Goal: Task Accomplishment & Management: Use online tool/utility

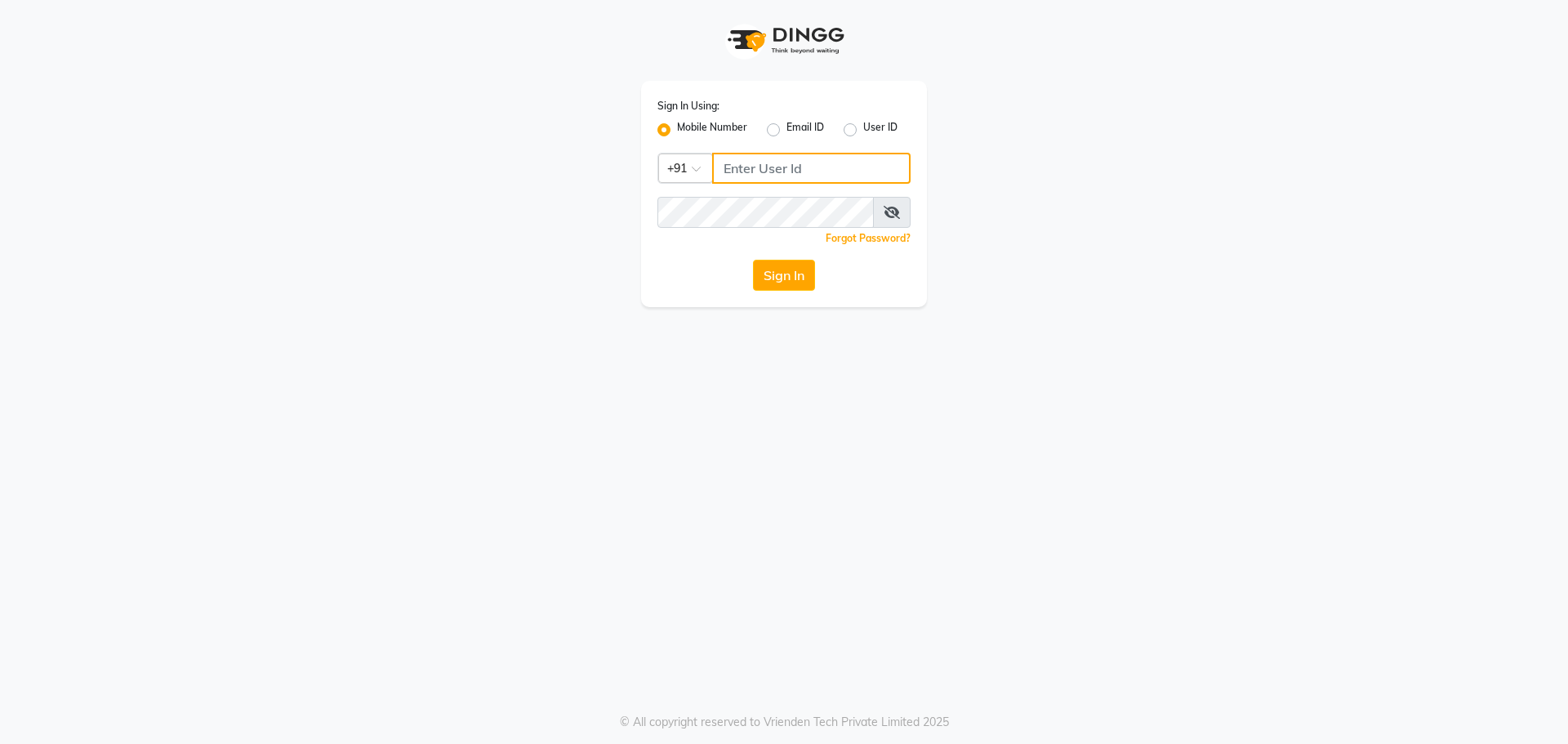
click at [861, 170] on input "Username" at bounding box center [811, 168] width 198 height 31
type input "9270029700"
click at [800, 280] on button "Sign In" at bounding box center [784, 276] width 63 height 31
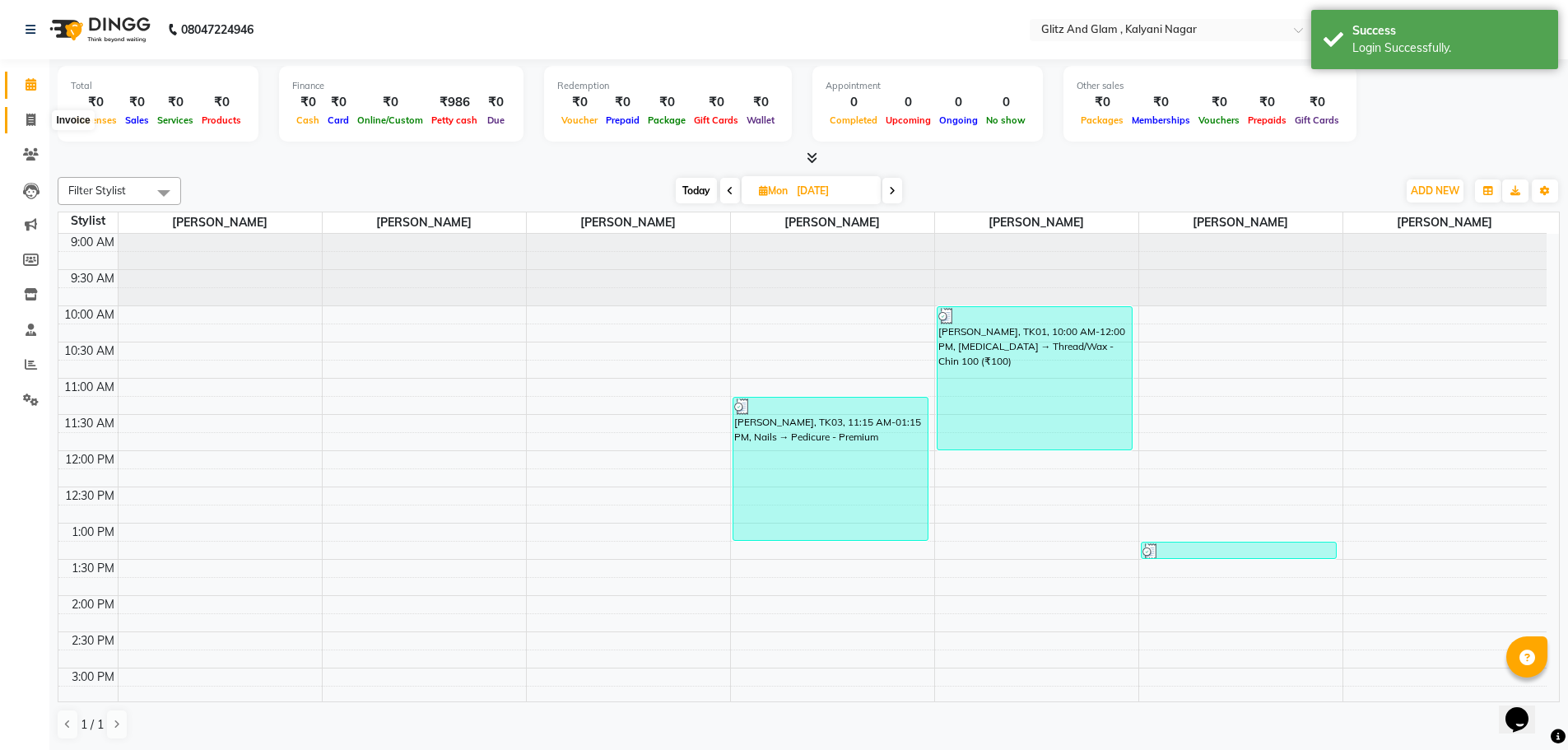
click at [31, 119] on icon at bounding box center [31, 119] width 9 height 13
select select "7347"
select select "service"
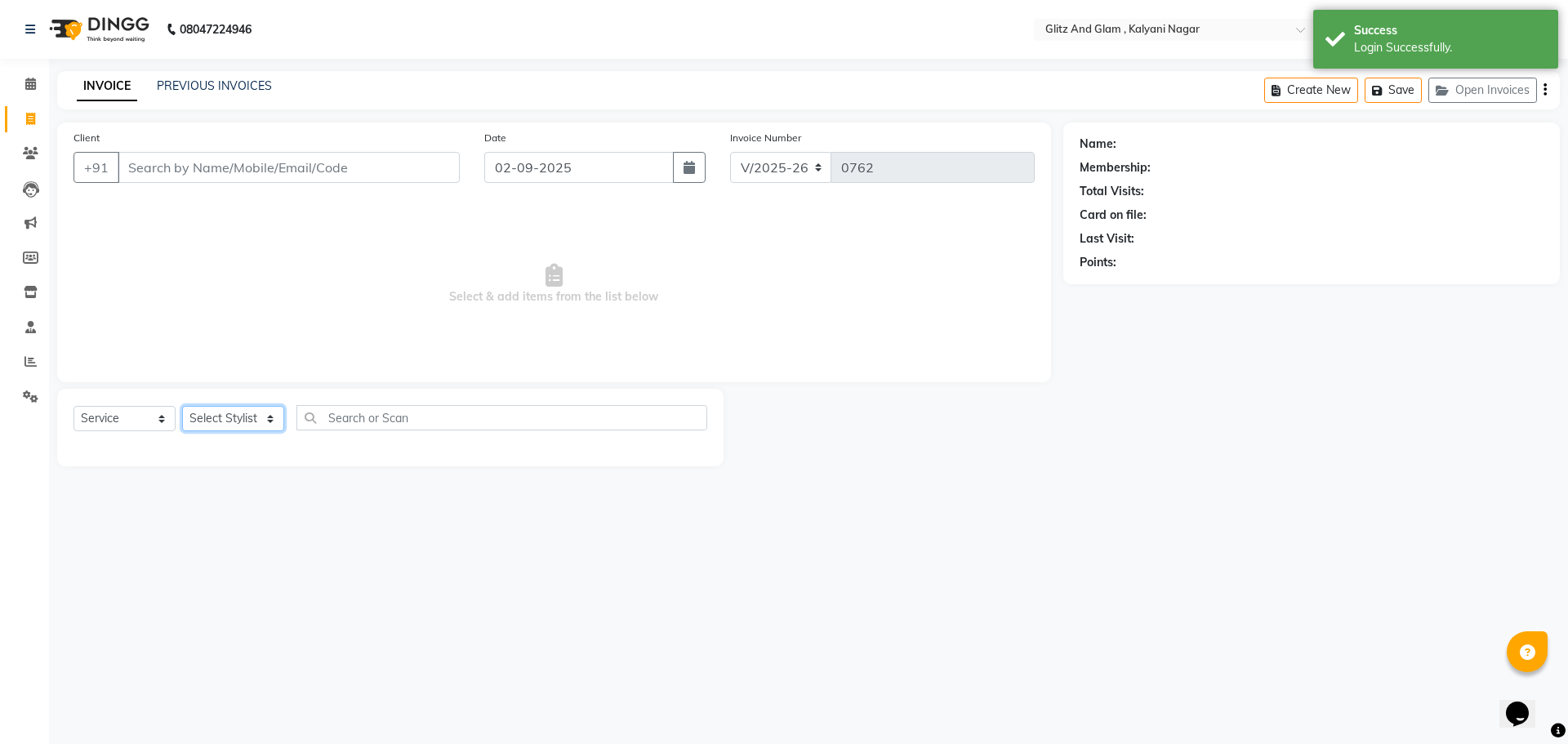
click at [261, 414] on select "Select Stylist [PERSON_NAME] [PERSON_NAME] [PERSON_NAME] [PERSON_NAME] [PERSON_…" at bounding box center [233, 418] width 102 height 25
select select "65893"
click at [182, 406] on select "Select Stylist [PERSON_NAME] [PERSON_NAME] [PERSON_NAME] [PERSON_NAME] [PERSON_…" at bounding box center [233, 418] width 102 height 25
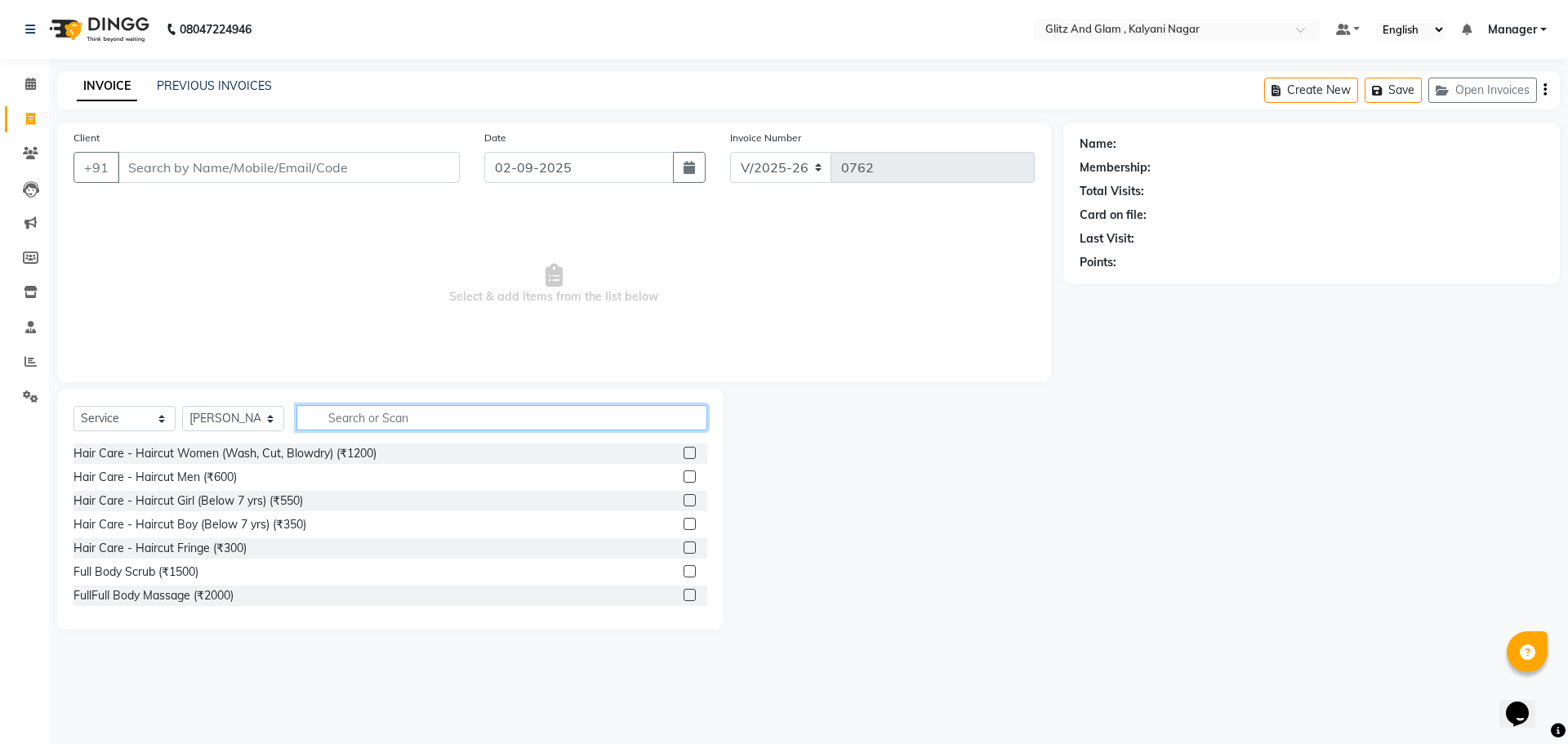
click at [366, 410] on input "text" at bounding box center [501, 417] width 411 height 25
click at [683, 450] on label at bounding box center [689, 453] width 13 height 13
click at [683, 450] on input "checkbox" at bounding box center [688, 454] width 11 height 11
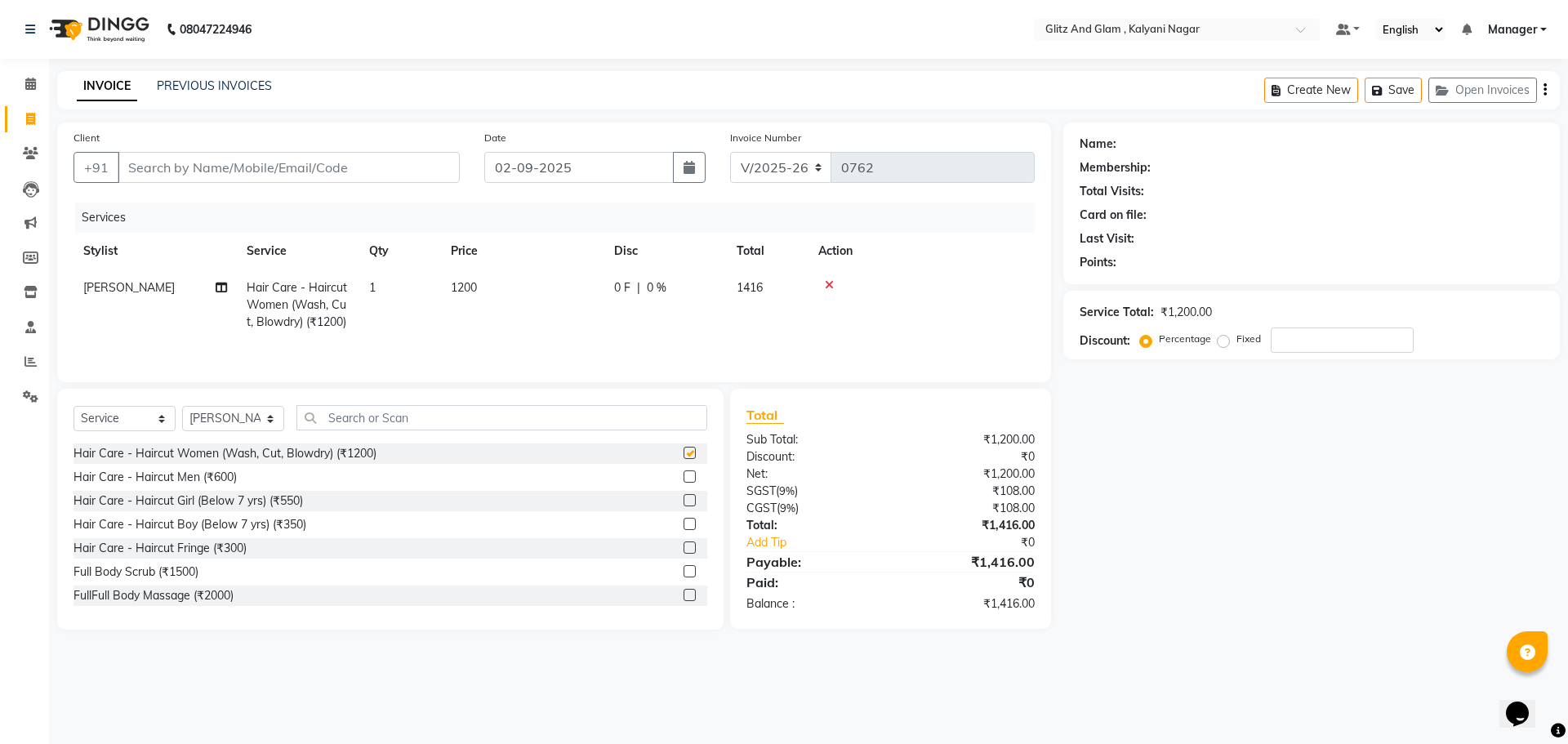
checkbox input "false"
click at [467, 421] on input "text" at bounding box center [501, 417] width 411 height 25
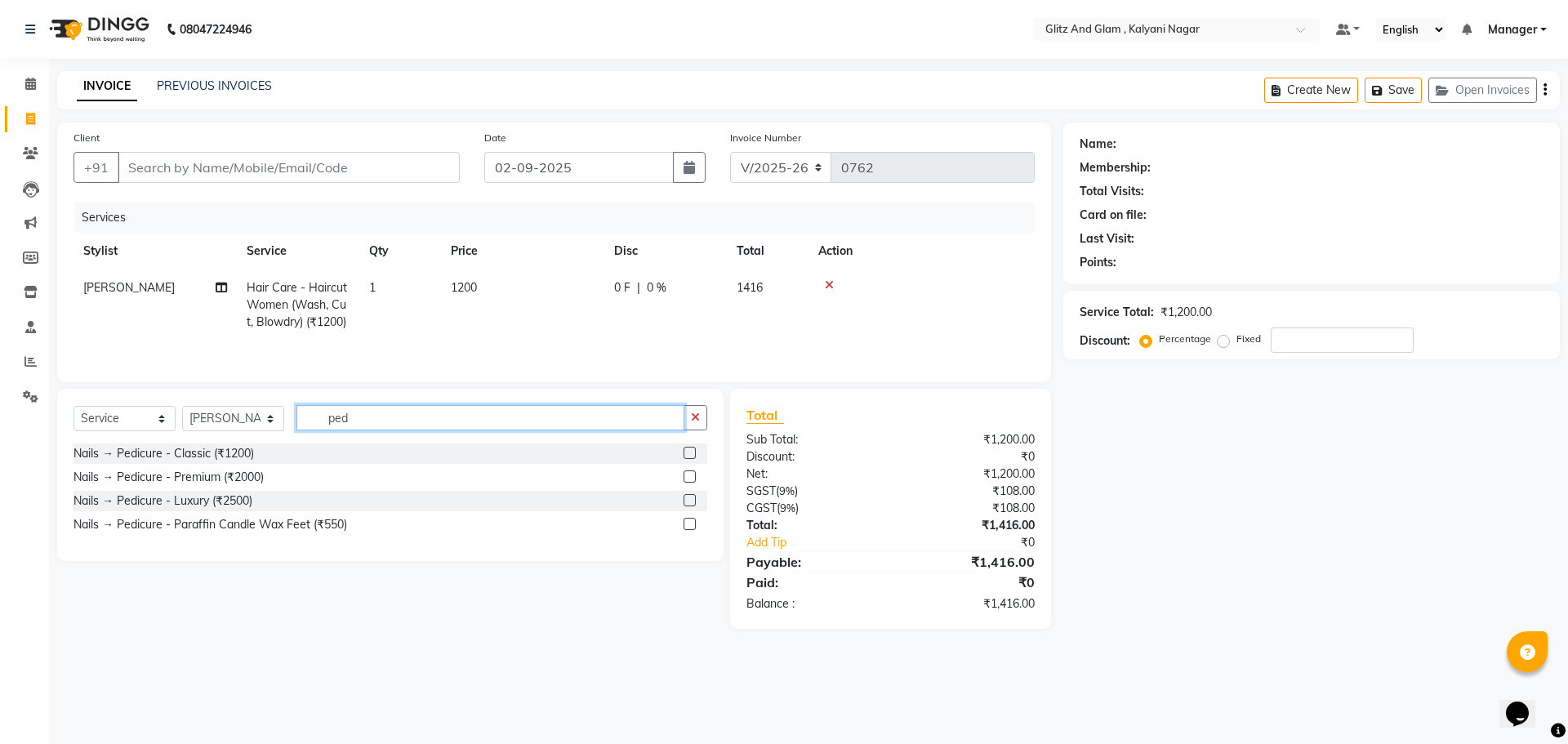
type input "ped"
click at [685, 451] on label at bounding box center [689, 453] width 13 height 13
click at [685, 451] on input "checkbox" at bounding box center [688, 454] width 11 height 11
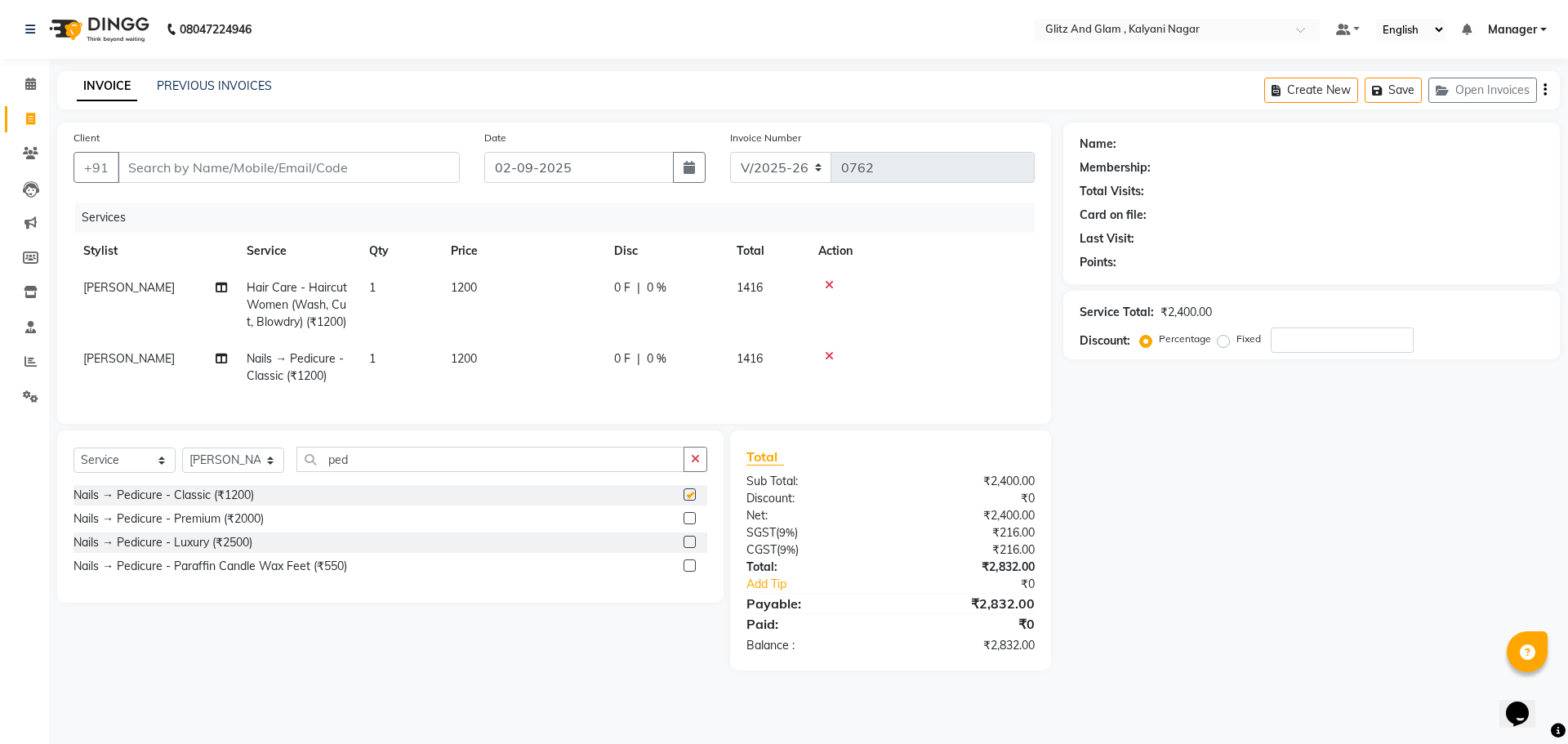
checkbox input "false"
click at [387, 472] on input "ped" at bounding box center [490, 460] width 388 height 25
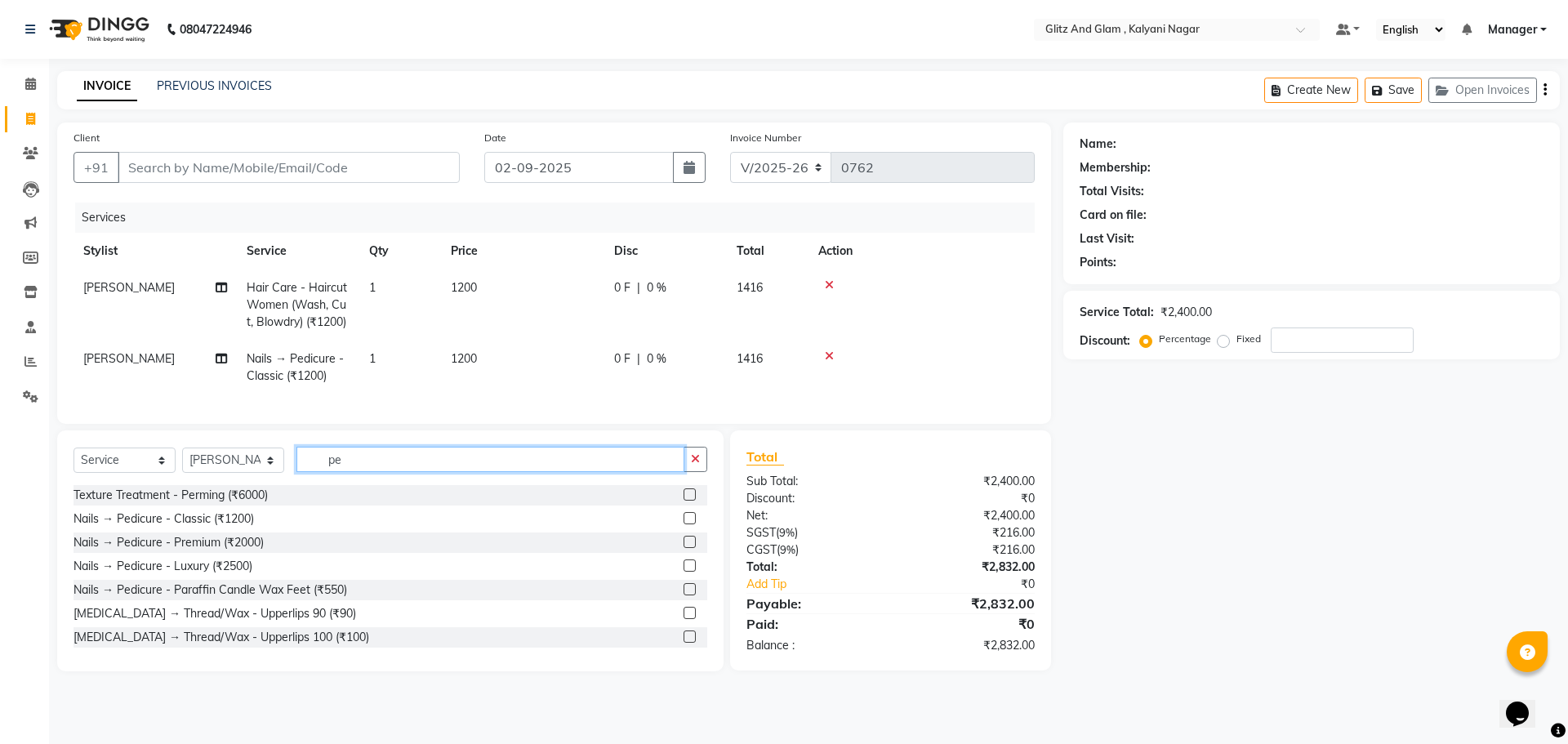
type input "p"
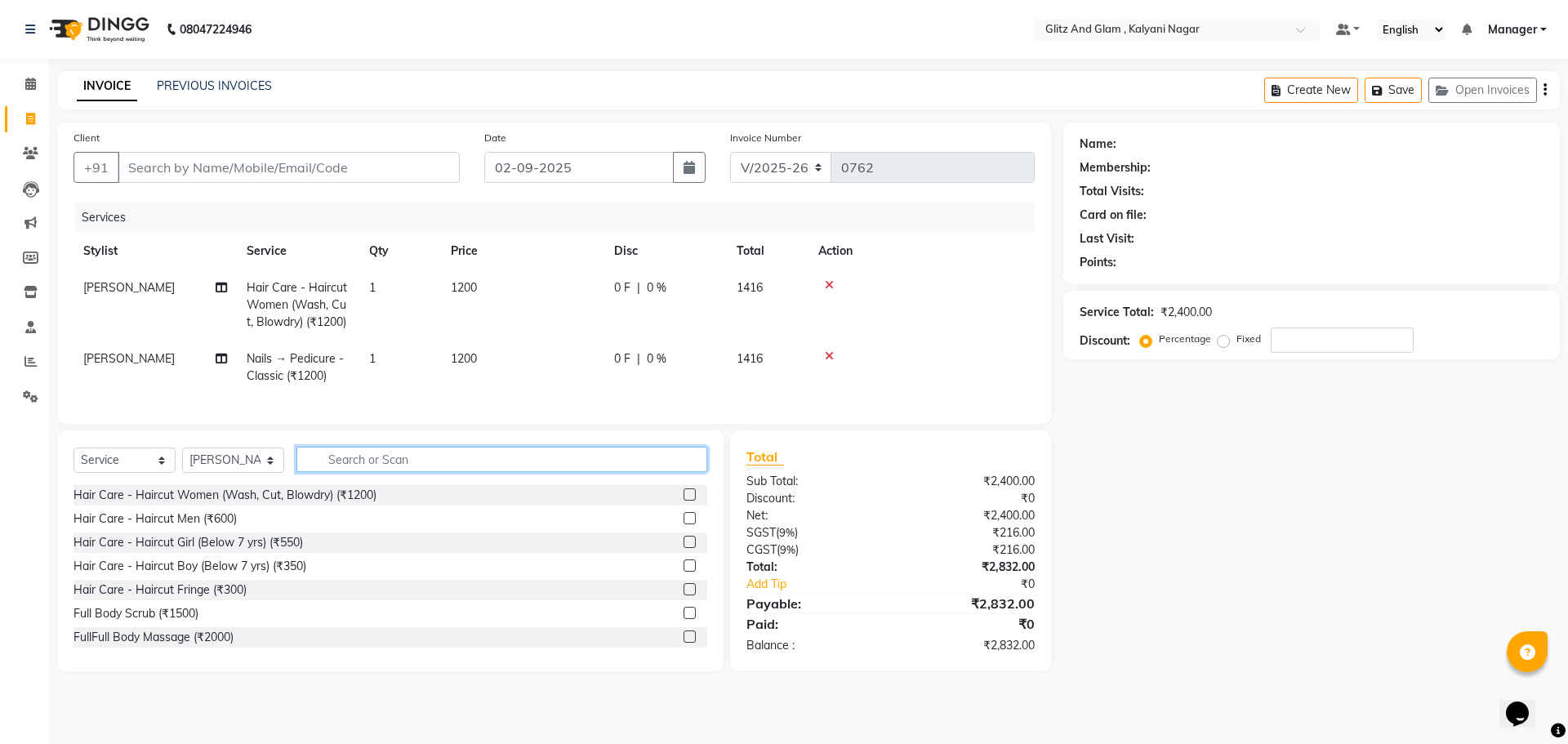
click at [456, 461] on input "text" at bounding box center [501, 460] width 411 height 25
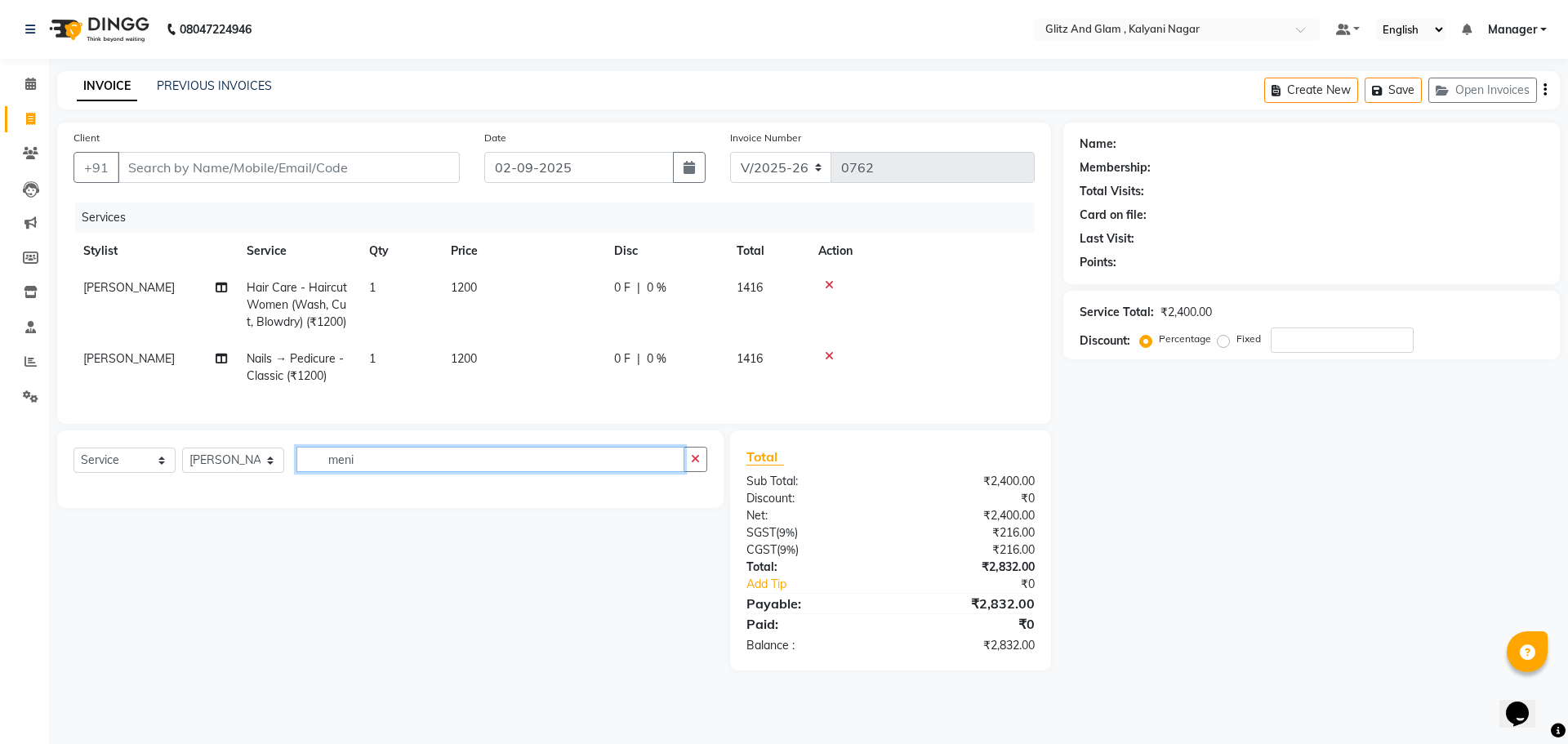
click at [508, 469] on input "meni" at bounding box center [490, 460] width 388 height 25
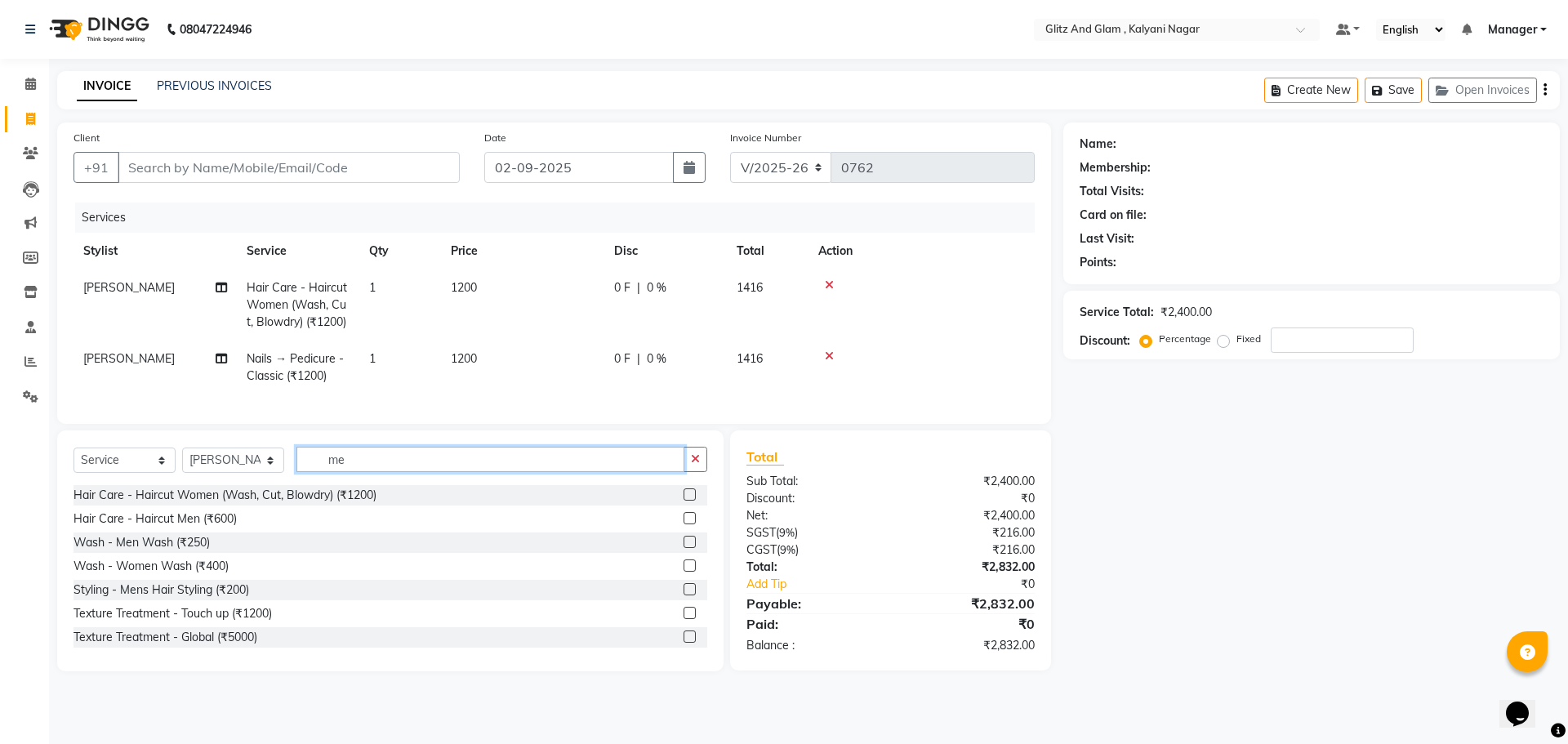
type input "m"
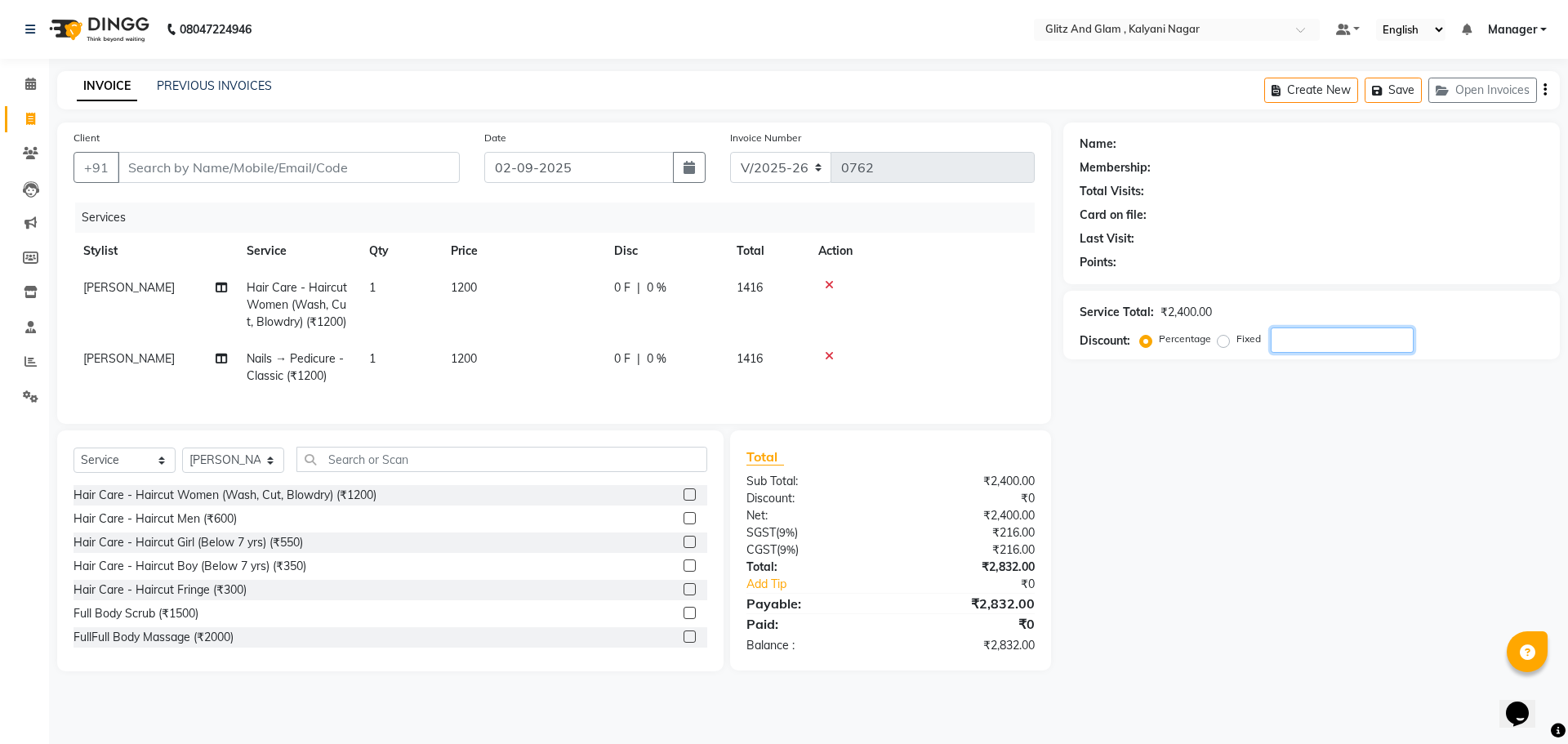
click at [1292, 340] on input "number" at bounding box center [1342, 340] width 143 height 25
click at [116, 467] on select "Select Service Product Membership Package Voucher Prepaid Gift Card" at bounding box center [124, 460] width 102 height 25
click at [73, 460] on select "Select Service Product Membership Package Voucher Prepaid Gift Card" at bounding box center [124, 460] width 102 height 25
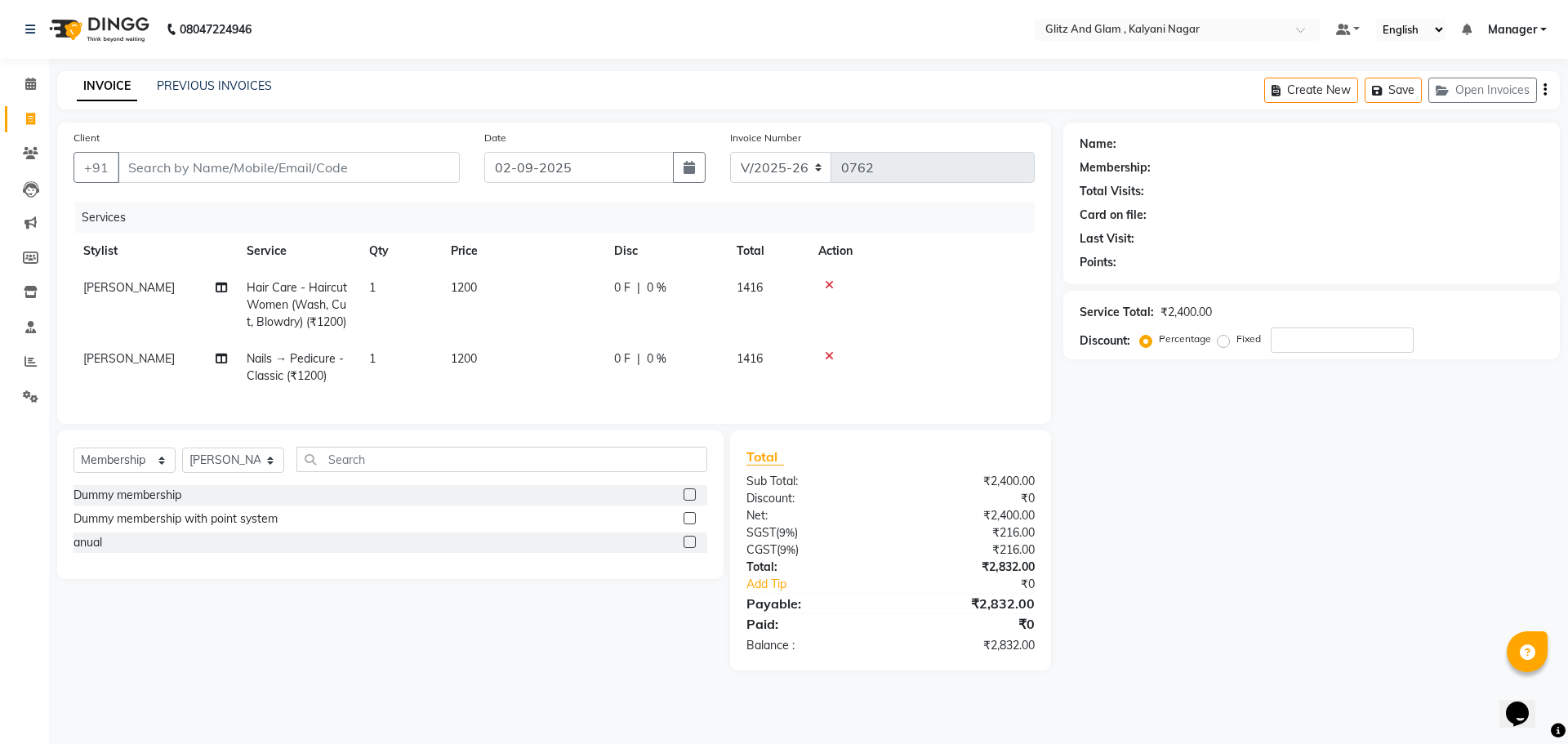
click at [687, 548] on label at bounding box center [689, 542] width 13 height 13
click at [687, 548] on input "checkbox" at bounding box center [688, 543] width 11 height 11
select select "select"
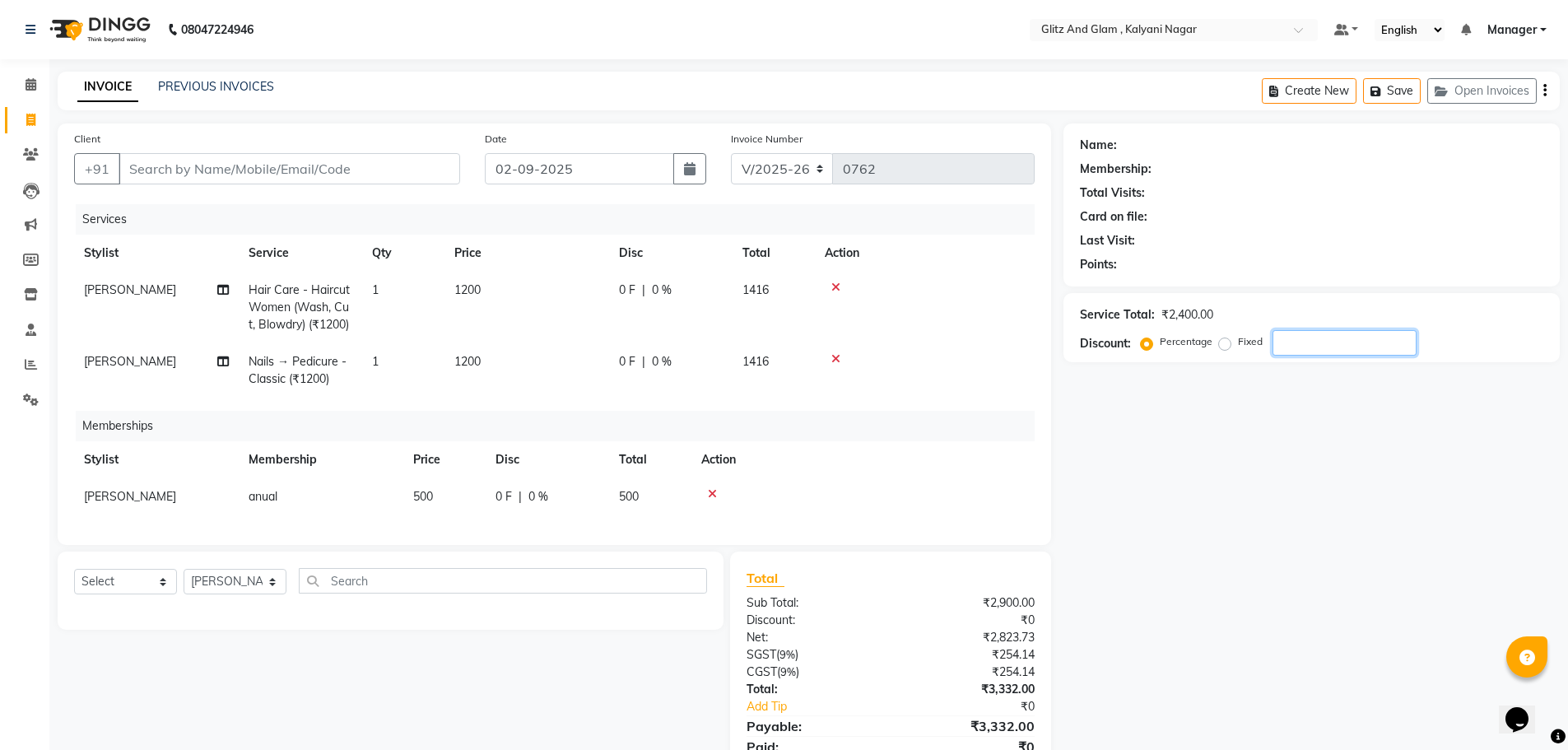
click at [1312, 346] on input "number" at bounding box center [1344, 343] width 144 height 26
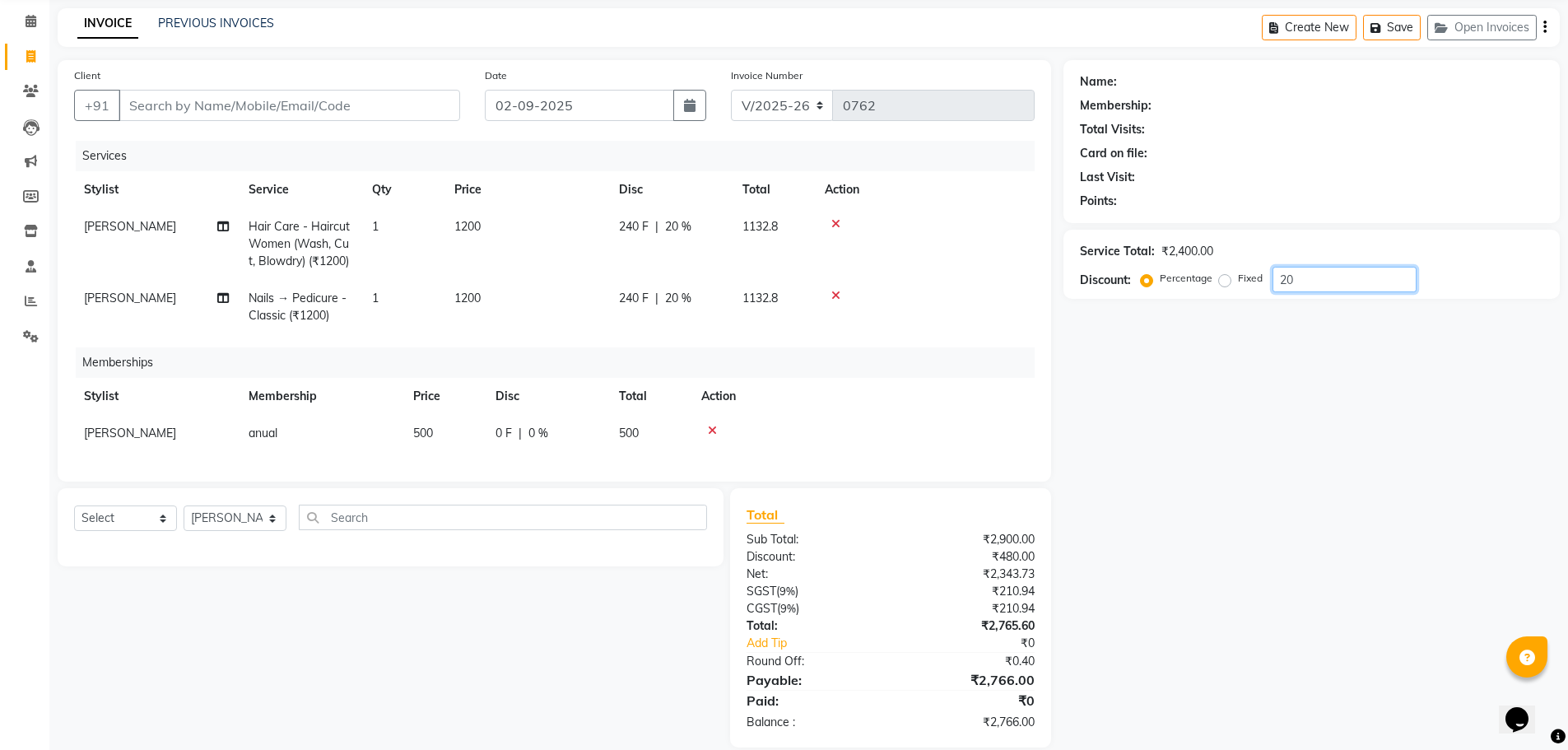
scroll to position [98, 0]
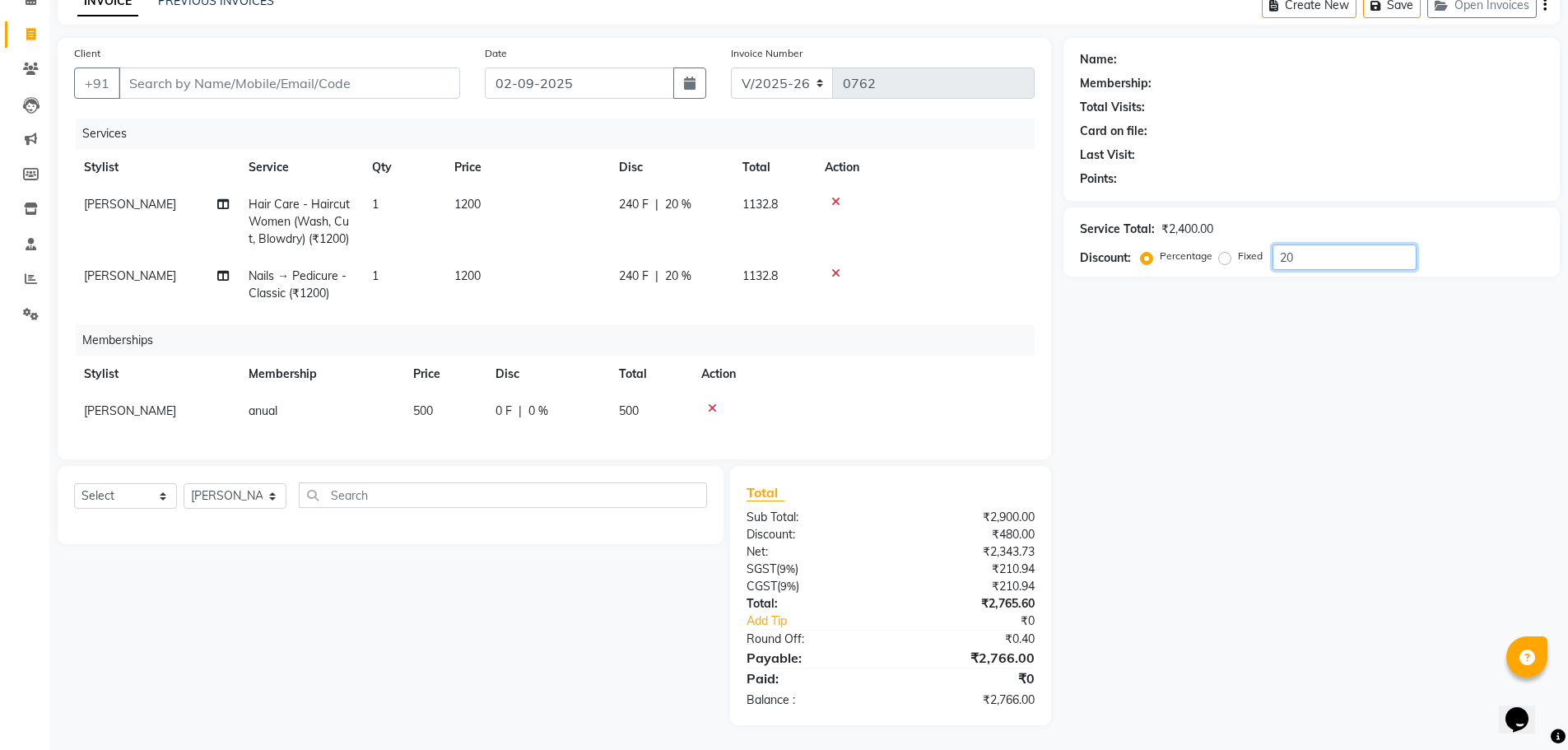
type input "2"
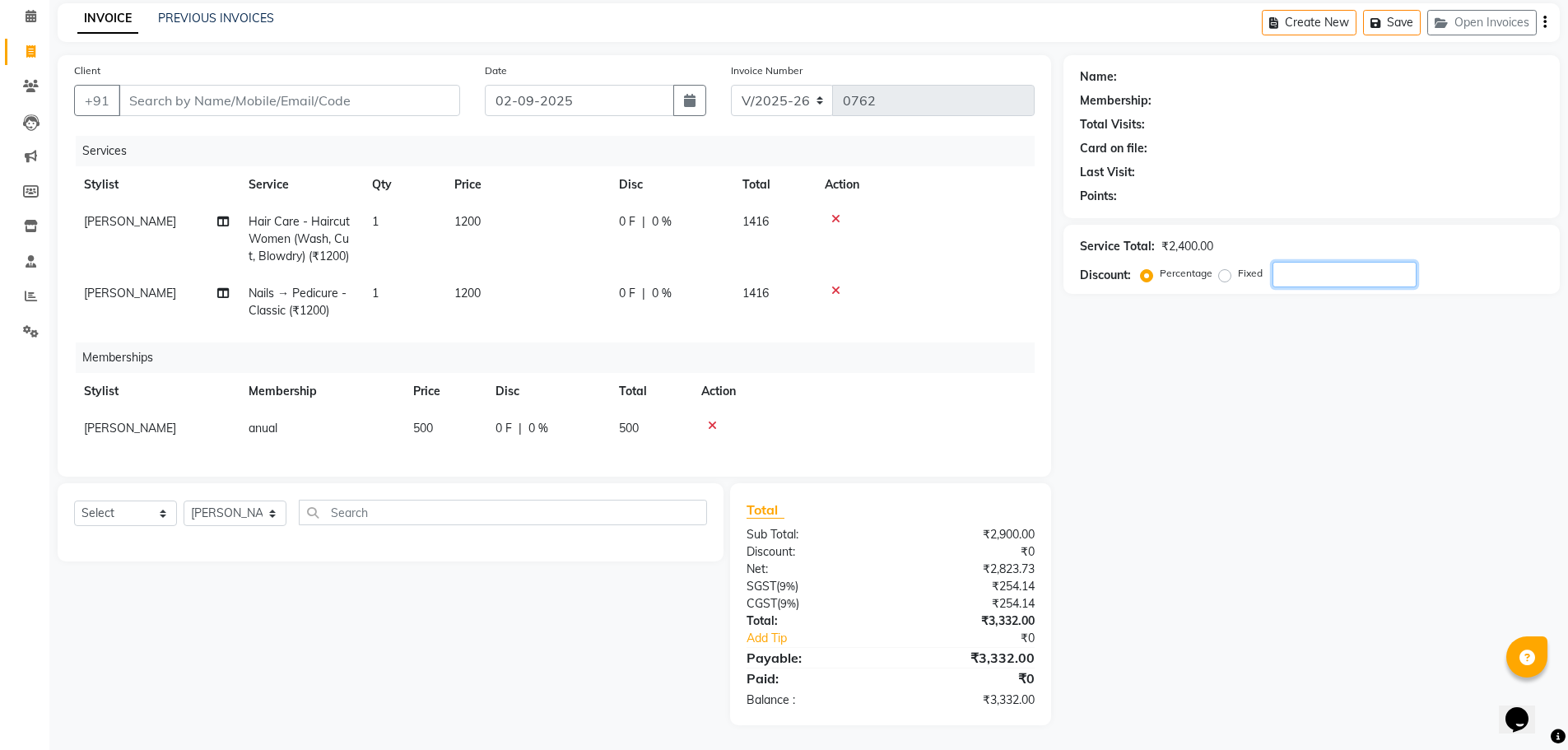
scroll to position [81, 0]
click at [713, 420] on icon at bounding box center [712, 426] width 9 height 12
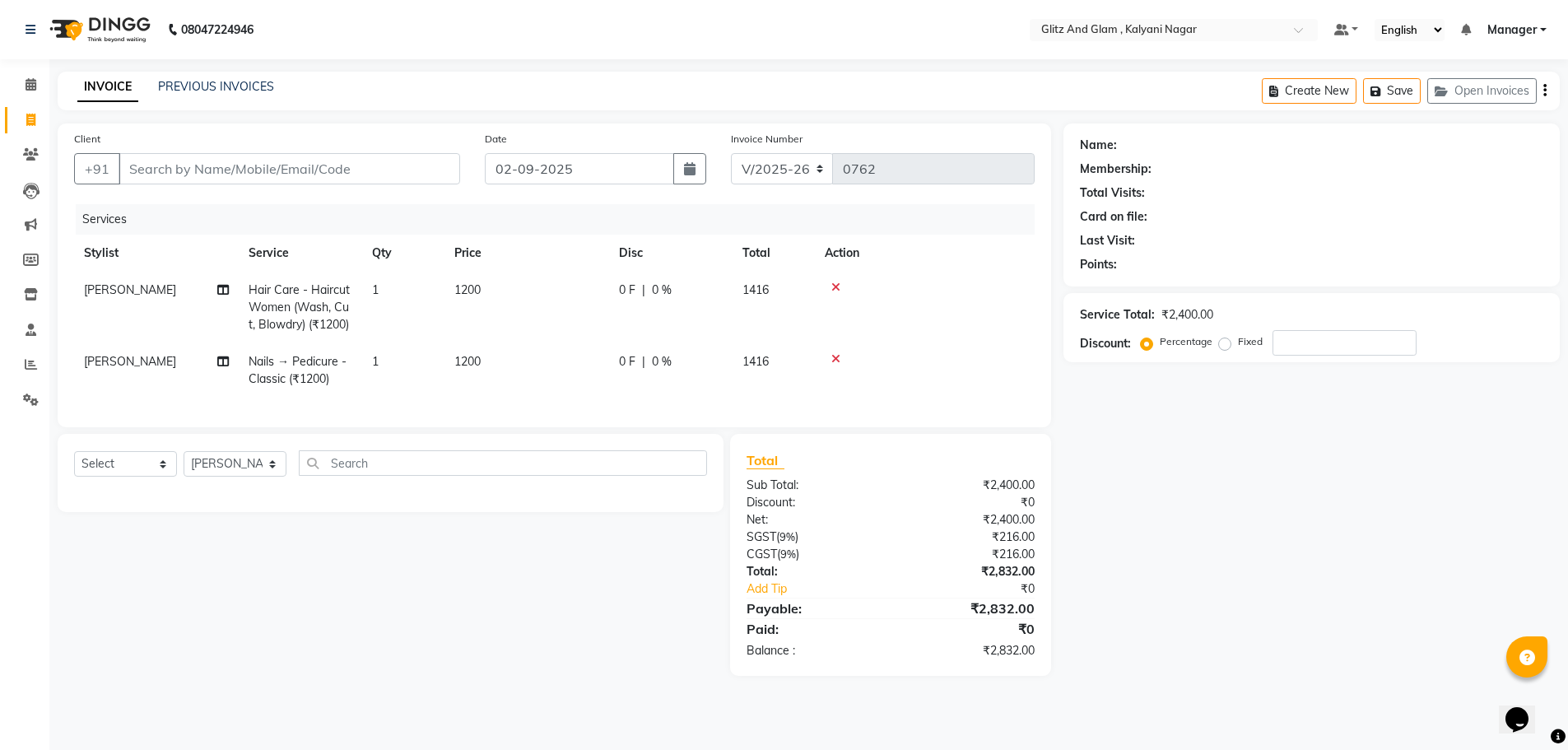
scroll to position [0, 0]
click at [264, 473] on select "Select Stylist [PERSON_NAME] [PERSON_NAME] [PERSON_NAME] [PERSON_NAME] [PERSON_…" at bounding box center [234, 464] width 102 height 26
click at [157, 477] on select "Select Service Product Membership Package Voucher Prepaid Gift Card" at bounding box center [125, 464] width 102 height 26
click at [74, 463] on select "Select Service Product Membership Package Voucher Prepaid Gift Card" at bounding box center [125, 464] width 102 height 26
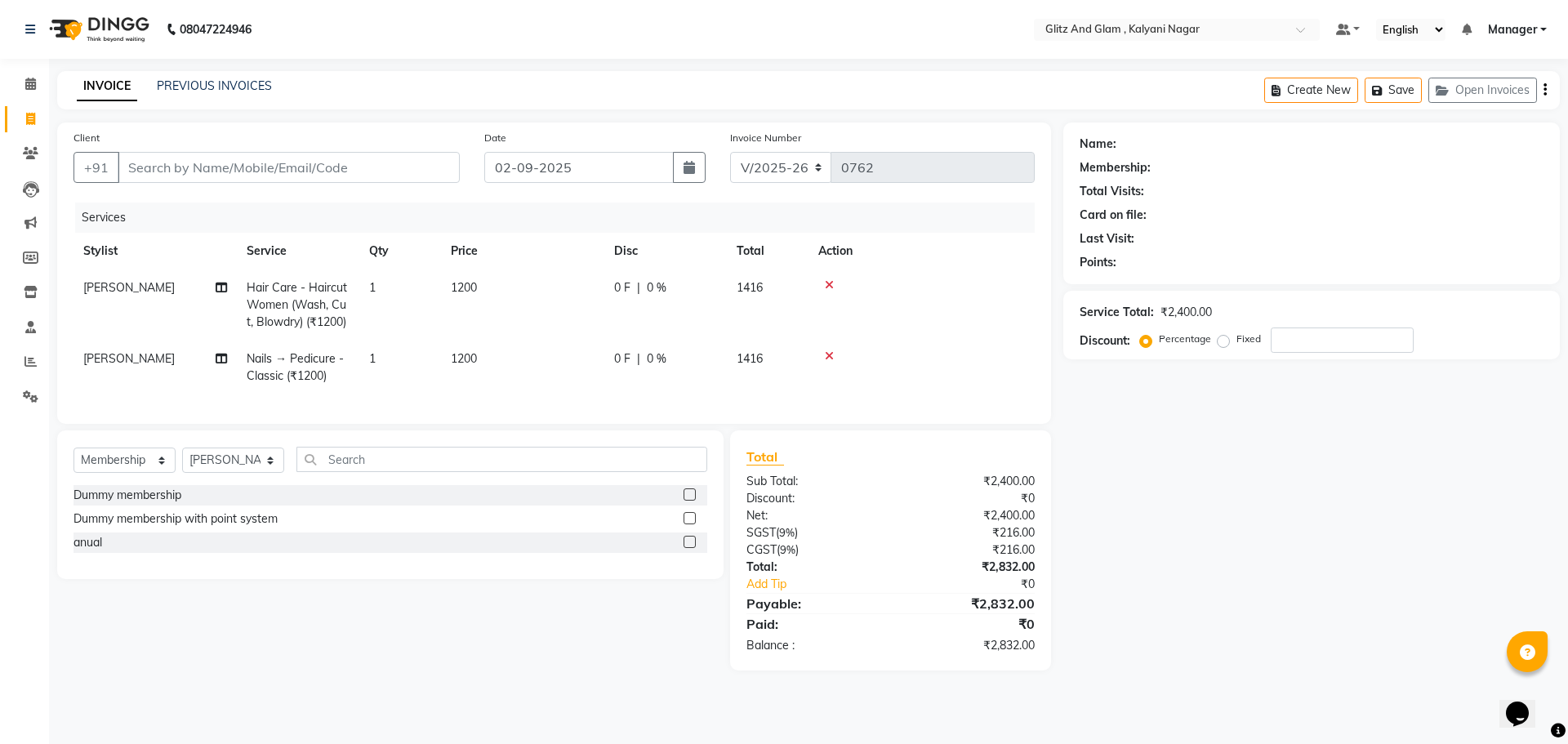
click at [688, 548] on label at bounding box center [689, 542] width 13 height 13
click at [688, 548] on input "checkbox" at bounding box center [688, 543] width 11 height 11
select select "select"
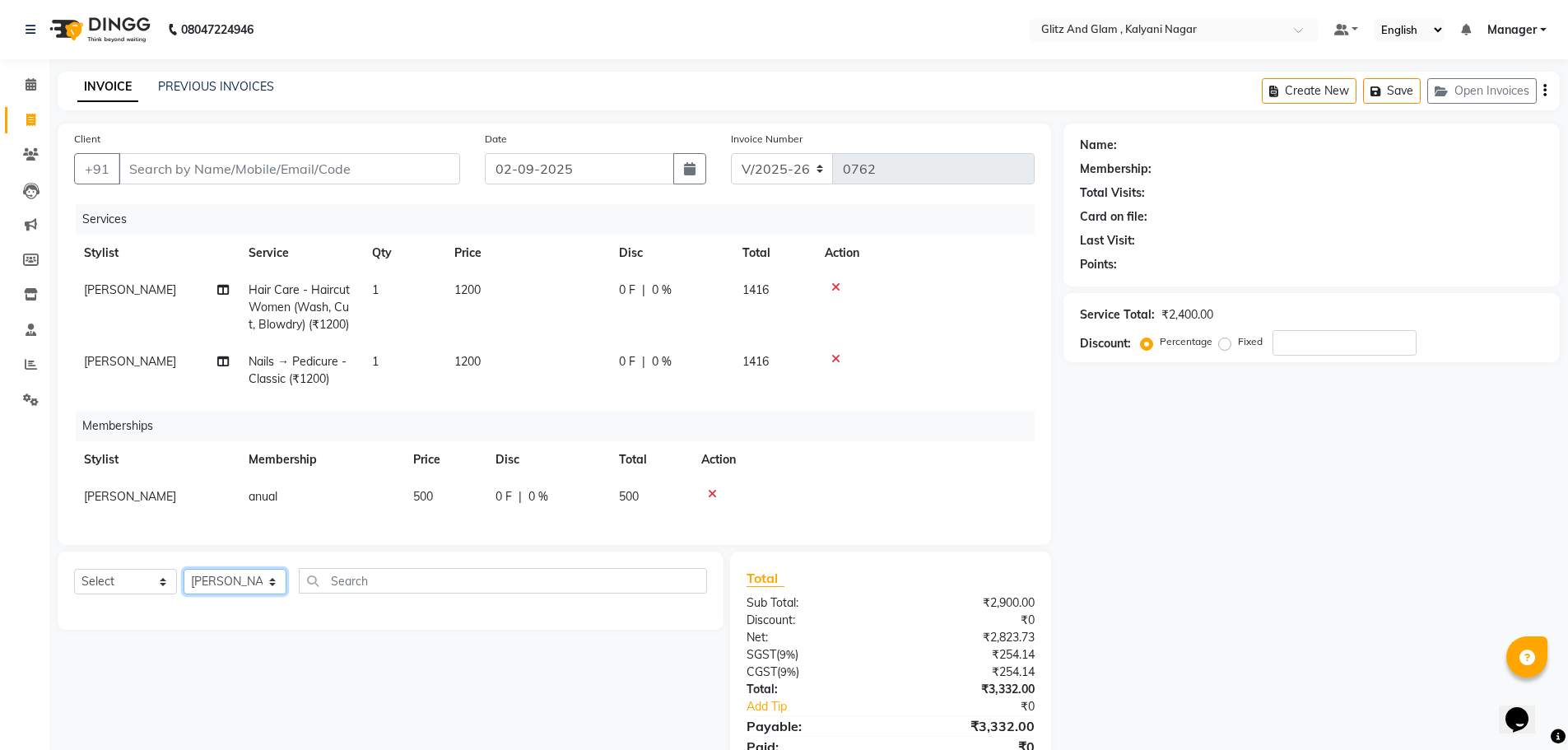
click at [272, 593] on select "Select Stylist [PERSON_NAME] [PERSON_NAME] [PERSON_NAME] [PERSON_NAME] [PERSON_…" at bounding box center [234, 581] width 102 height 26
select select "65896"
click at [183, 581] on select "Select Stylist [PERSON_NAME] [PERSON_NAME] [PERSON_NAME] [PERSON_NAME] [PERSON_…" at bounding box center [234, 581] width 102 height 26
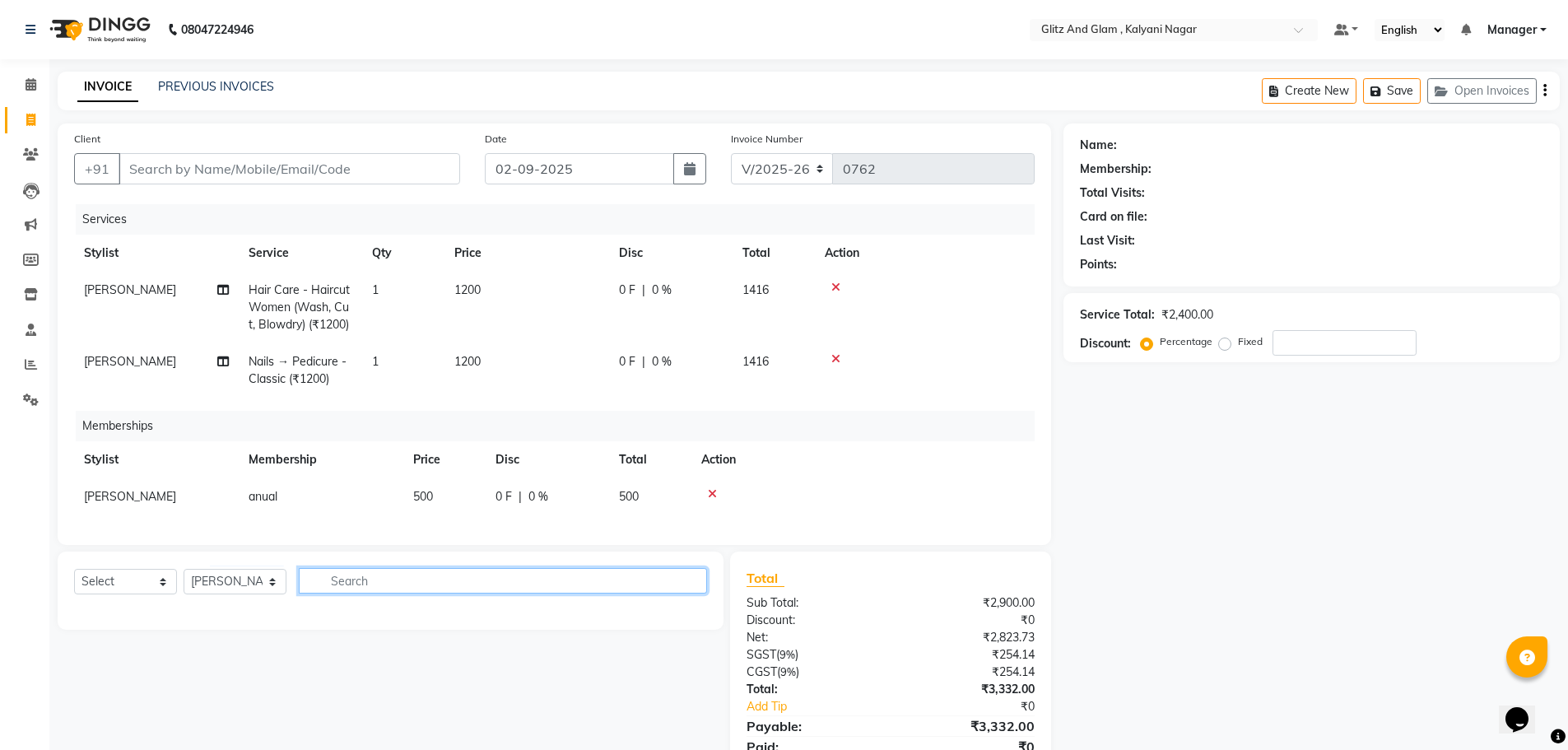
click at [398, 593] on input "text" at bounding box center [502, 581] width 408 height 26
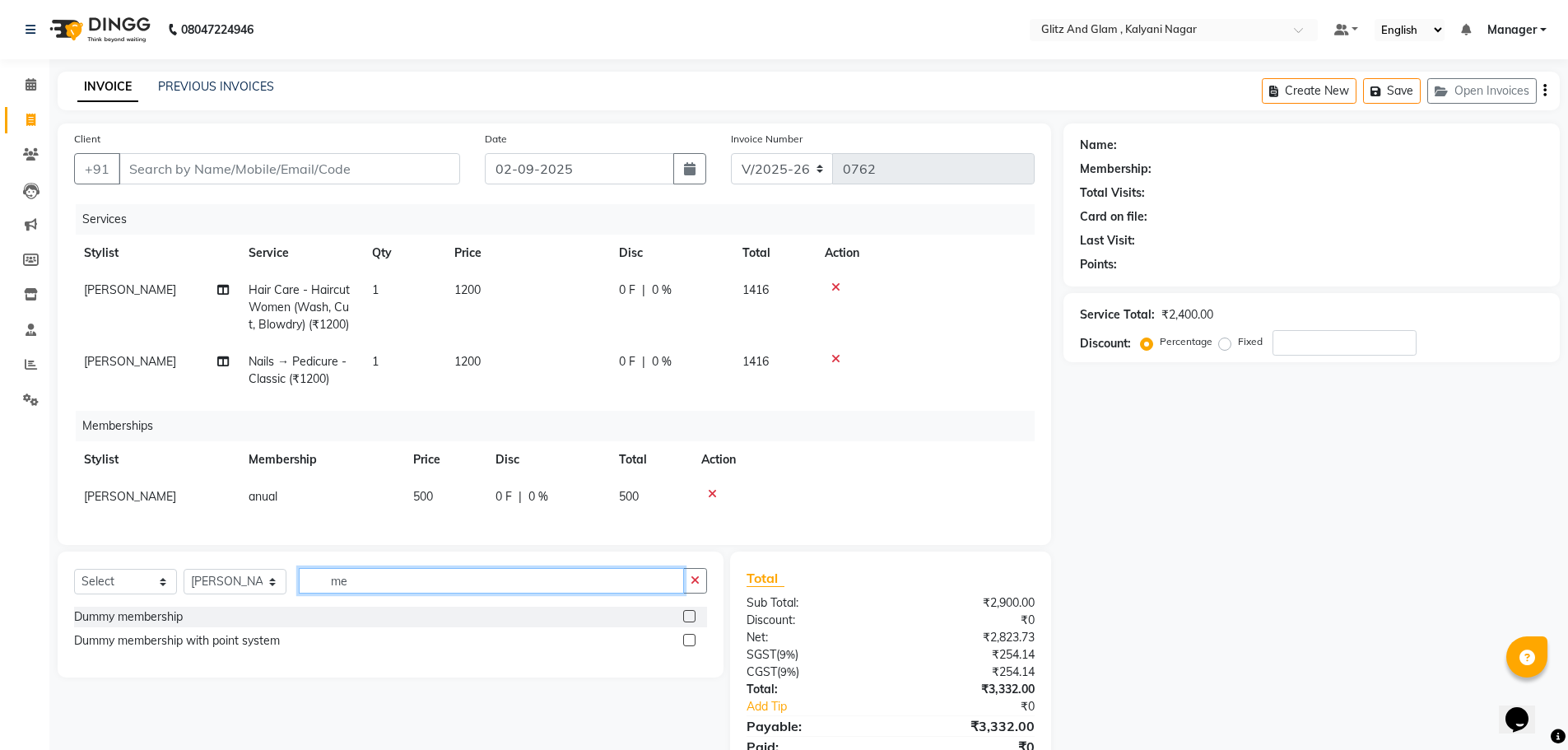
type input "m"
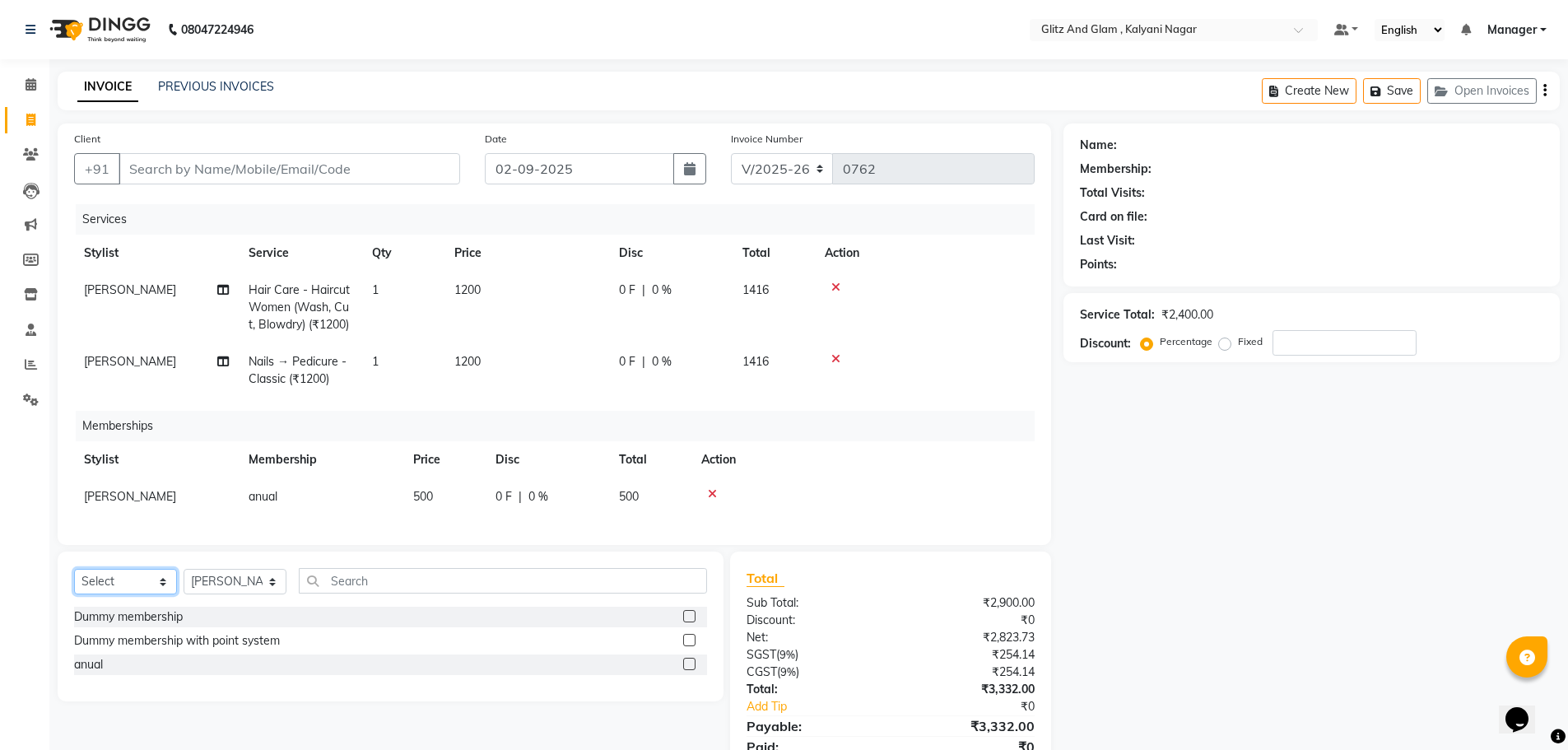
click at [152, 591] on select "Select Service Product Package Voucher Prepaid Gift Card" at bounding box center [125, 581] width 102 height 26
select select "service"
click at [74, 581] on select "Select Service Product Package Voucher Prepaid Gift Card" at bounding box center [125, 581] width 102 height 26
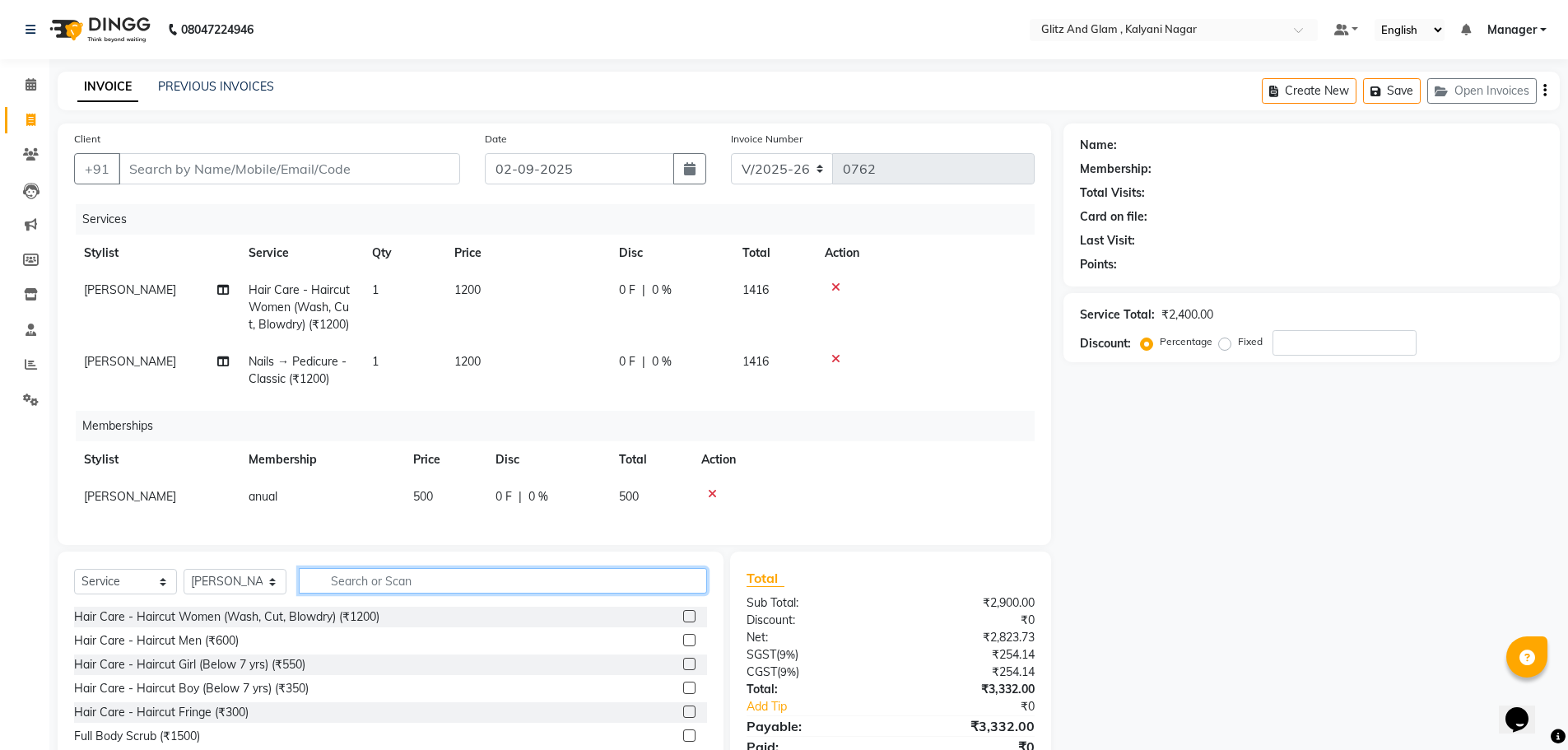
click at [388, 591] on input "text" at bounding box center [502, 581] width 408 height 26
type input "m"
type input "nail"
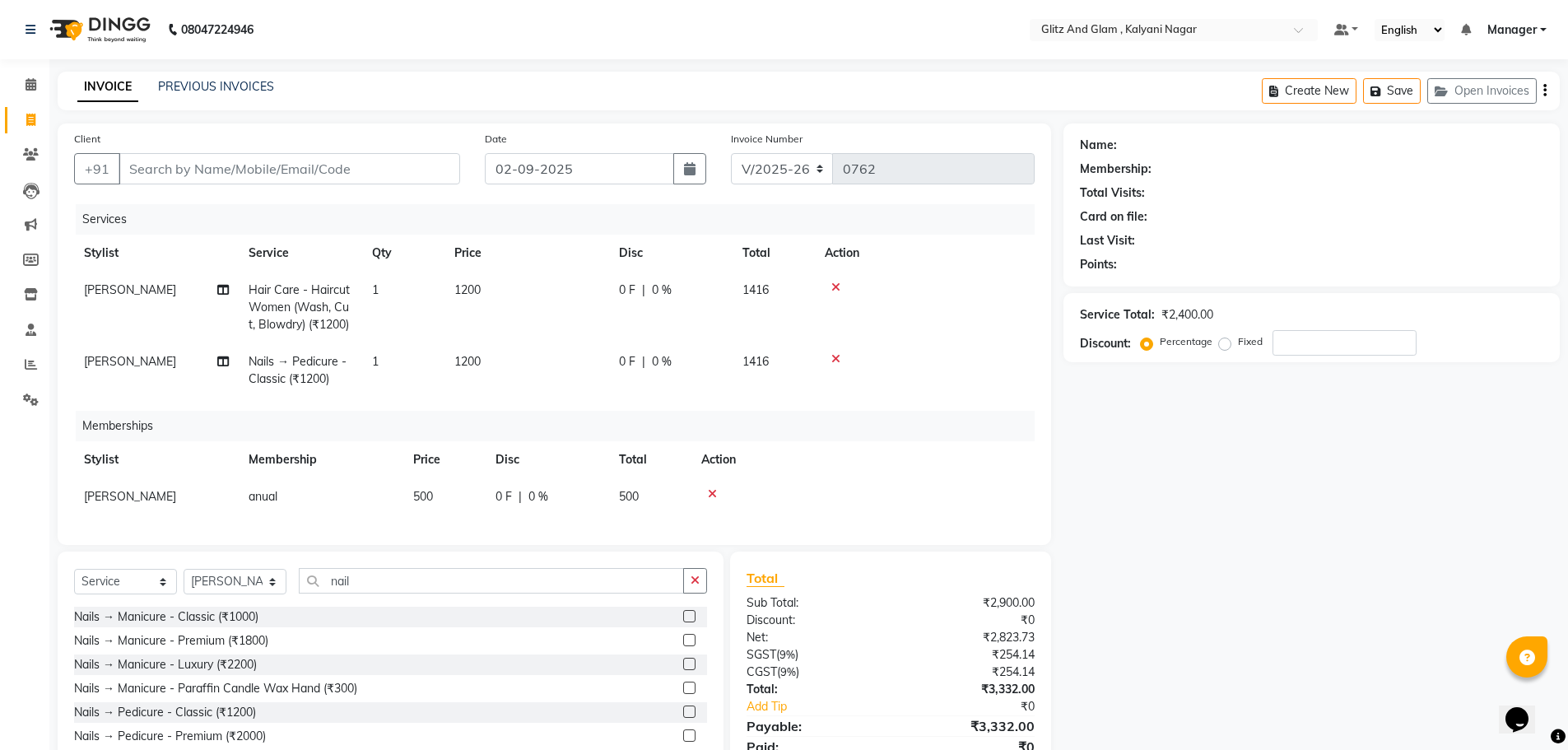
click at [683, 623] on label at bounding box center [688, 616] width 13 height 13
click at [683, 623] on input "checkbox" at bounding box center [687, 617] width 11 height 11
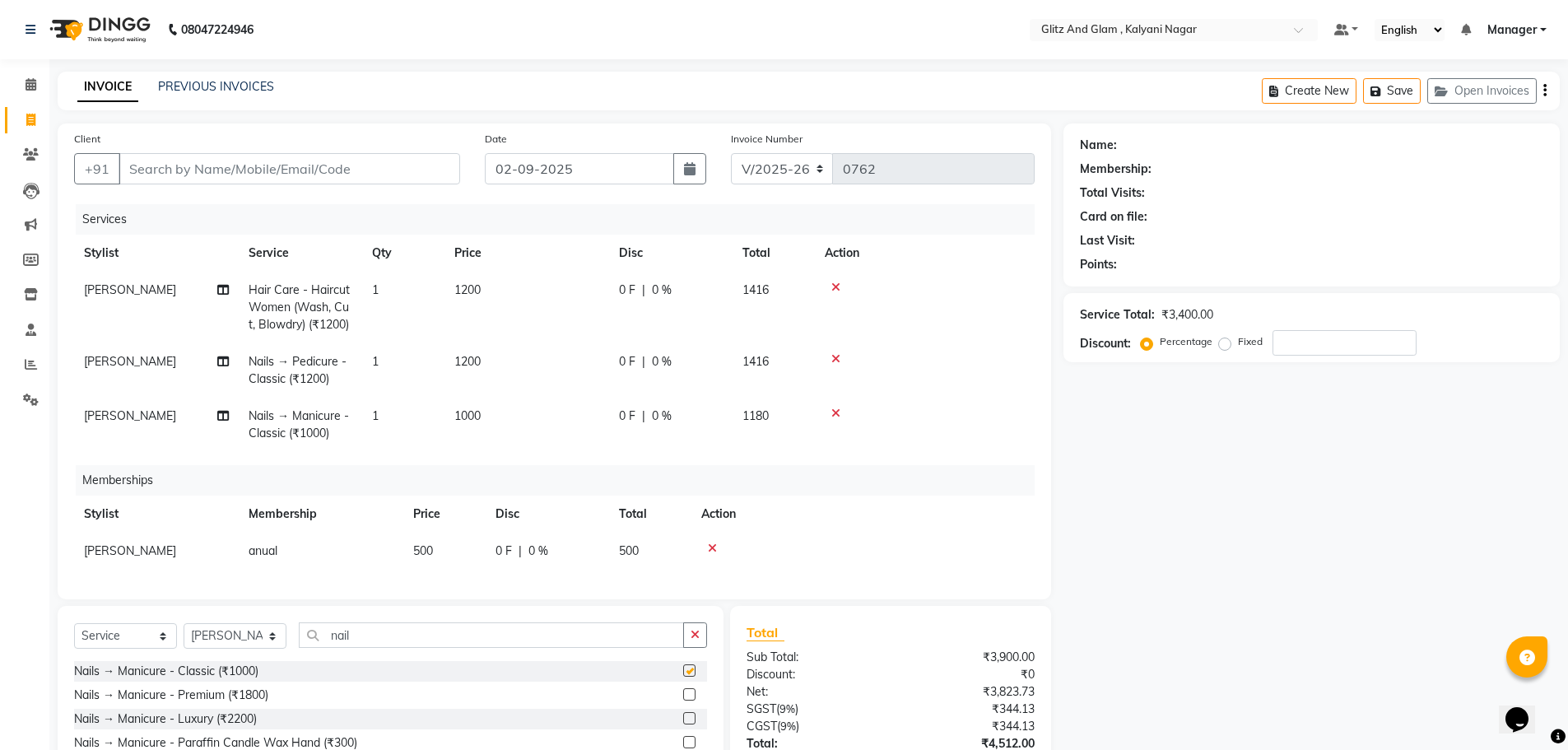
checkbox input "false"
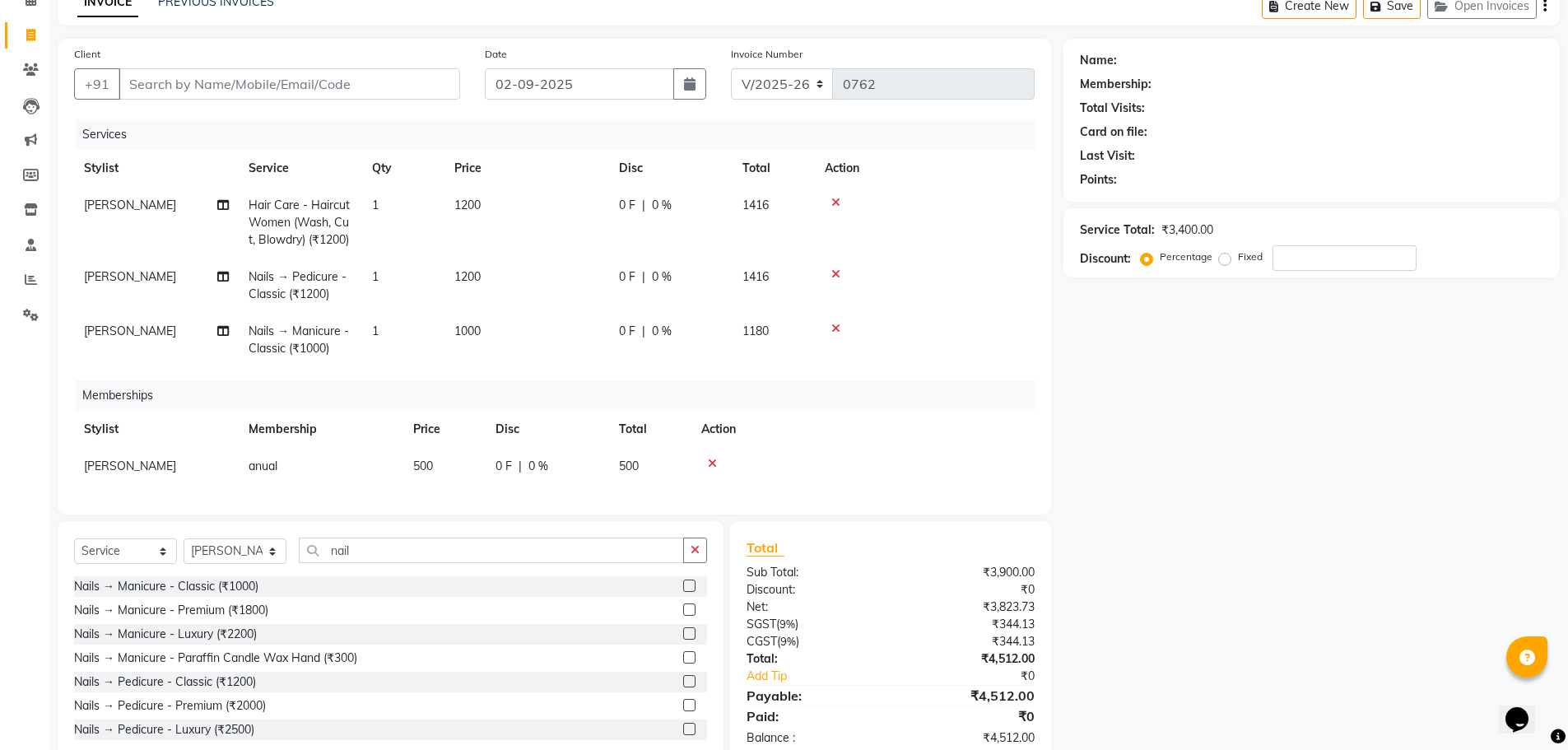
scroll to position [136, 0]
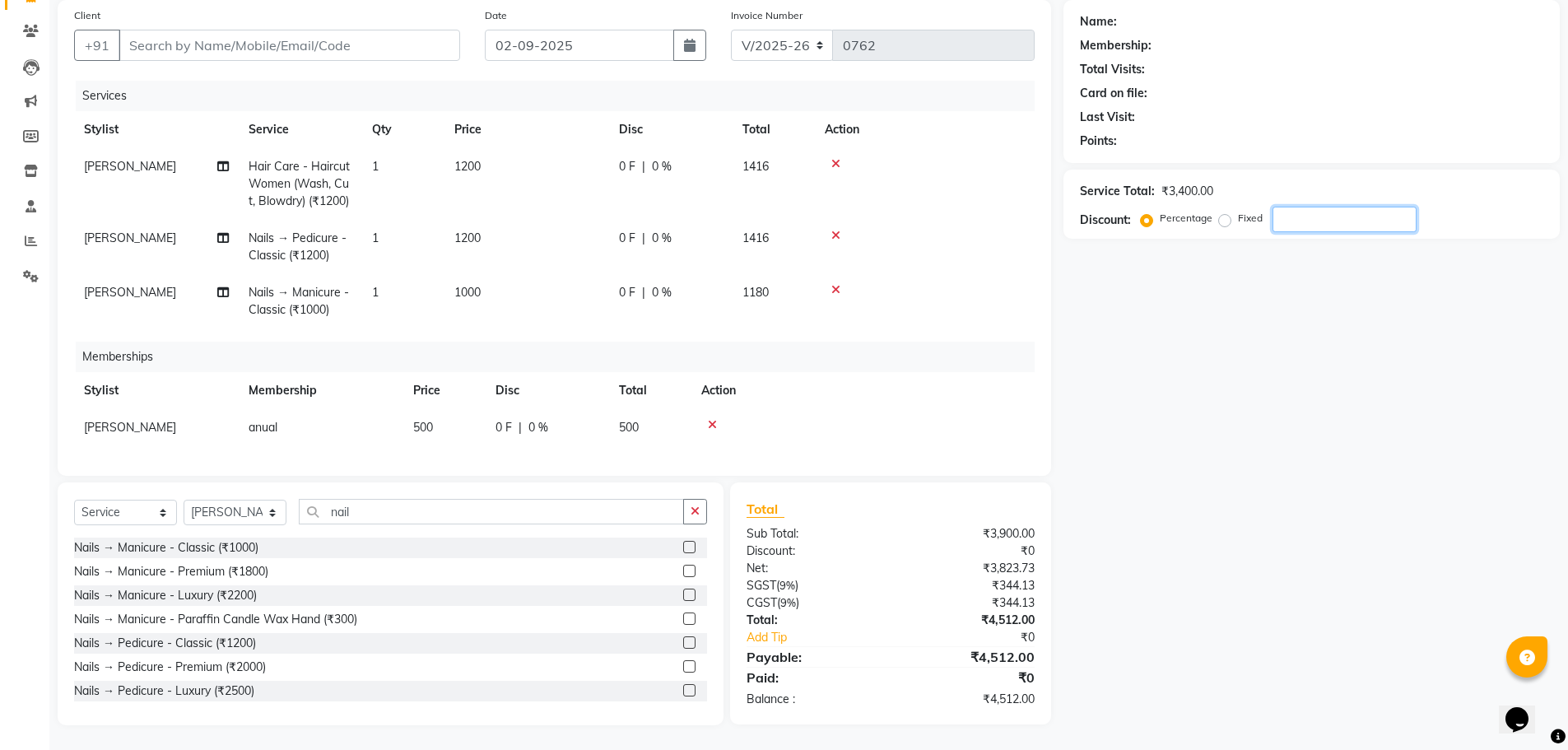
click at [1319, 212] on input "number" at bounding box center [1344, 220] width 144 height 26
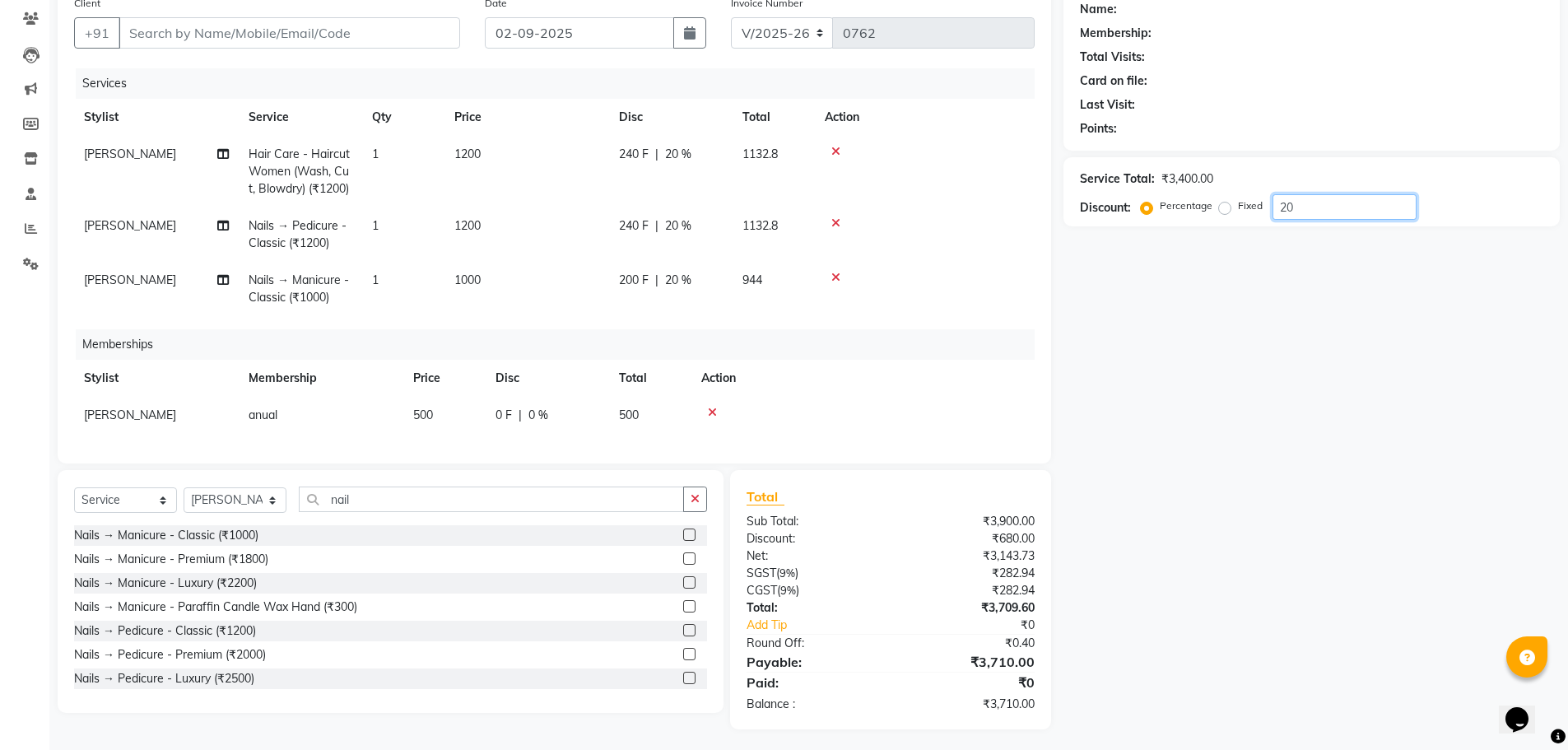
click at [1307, 214] on input "20" at bounding box center [1344, 207] width 144 height 26
type input "2"
type input "20"
